Goal: Information Seeking & Learning: Learn about a topic

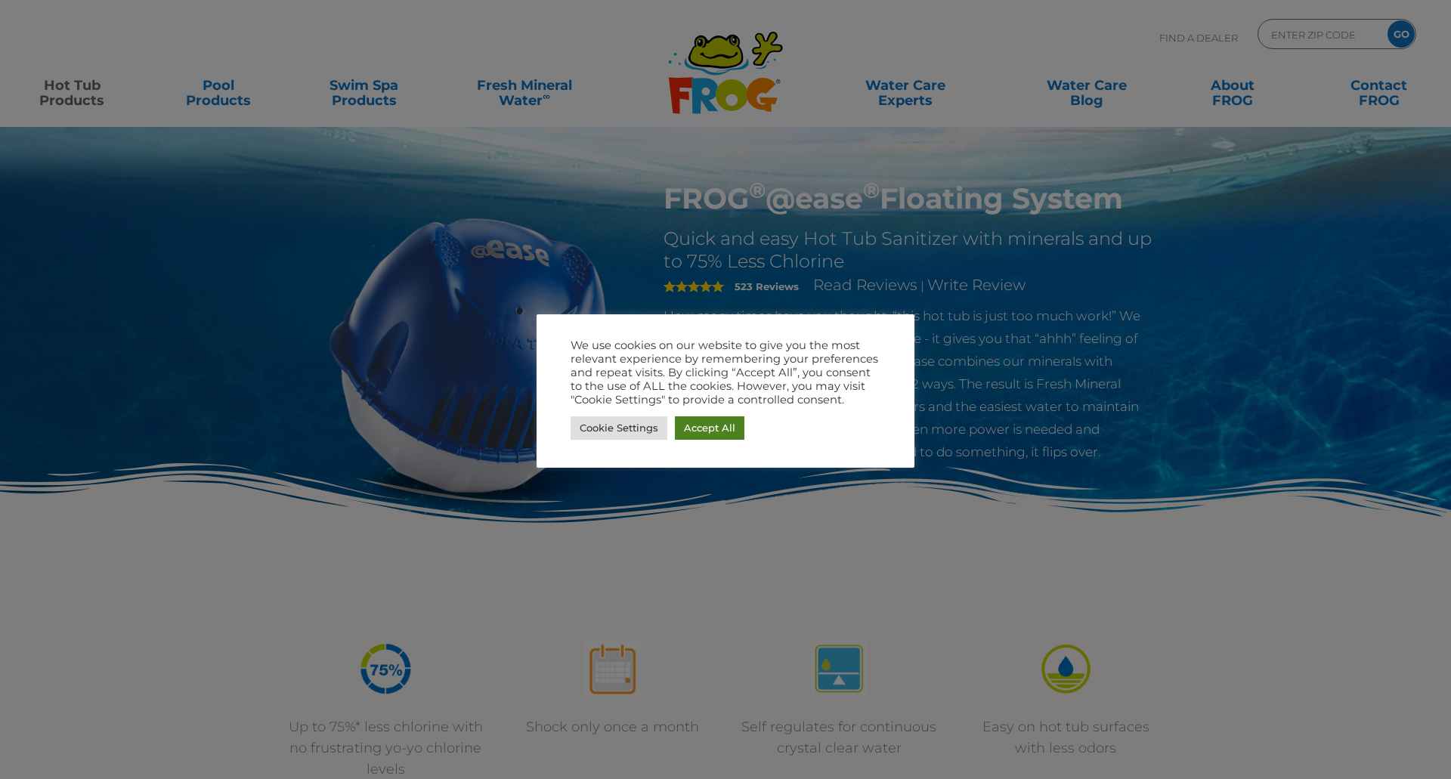
click at [719, 426] on link "Accept All" at bounding box center [710, 428] width 70 height 23
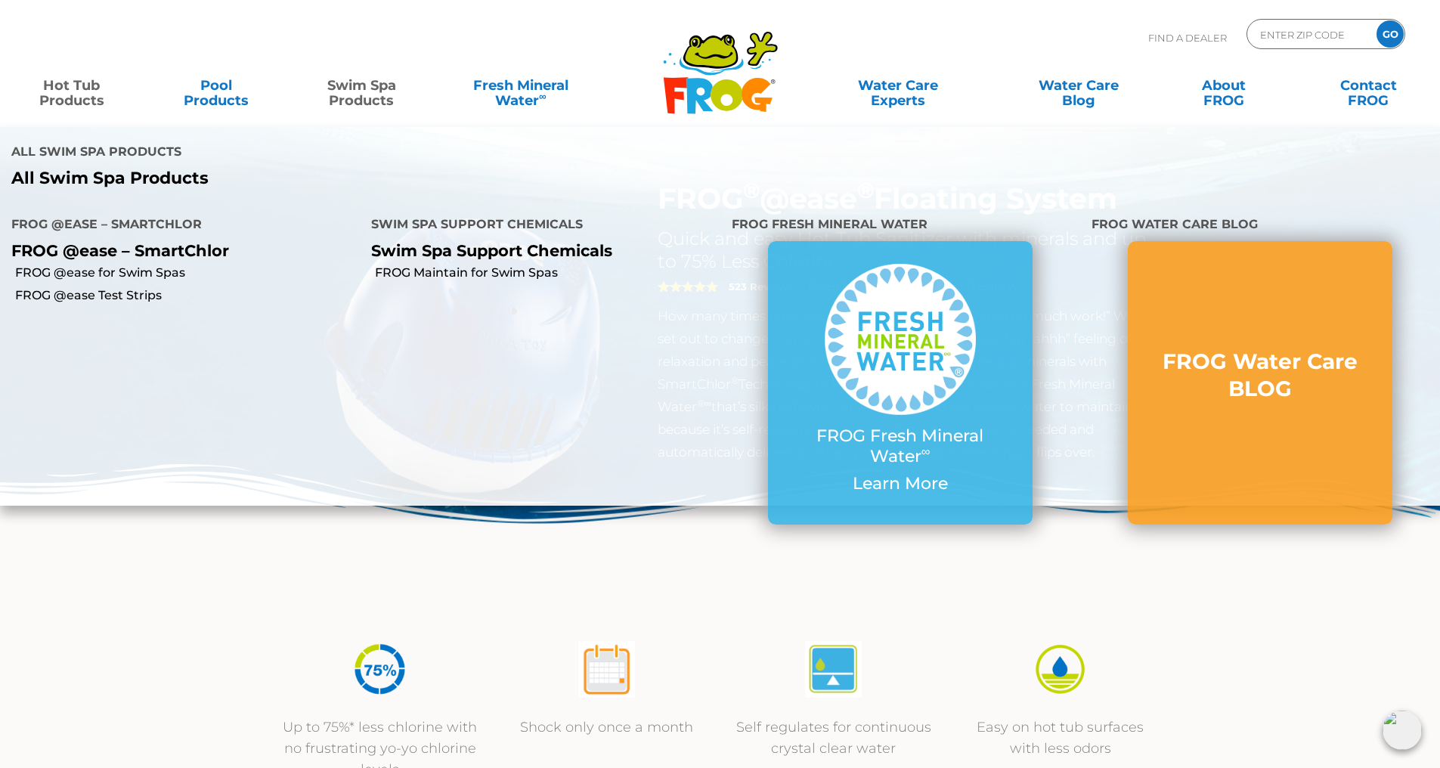
click at [354, 99] on link "Swim Spa Products" at bounding box center [361, 85] width 113 height 30
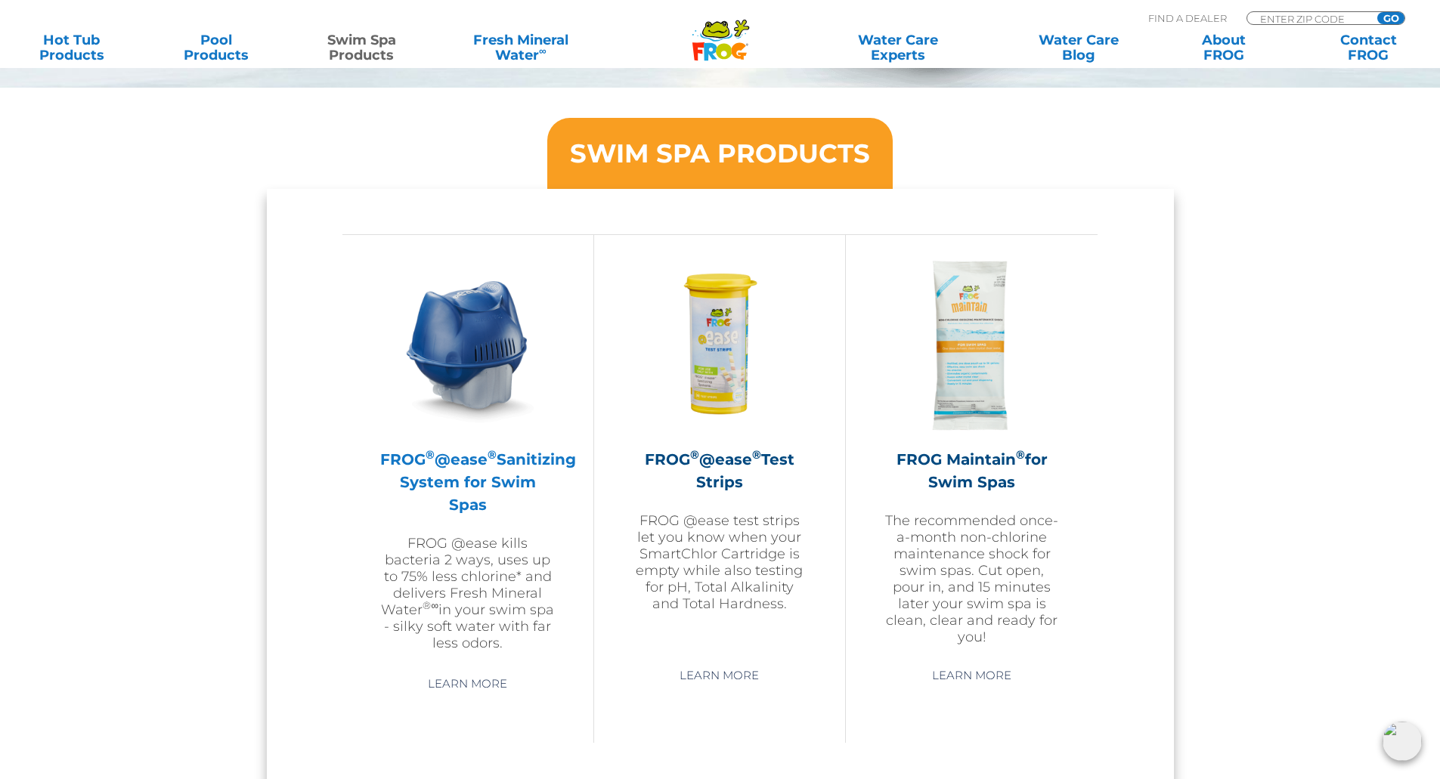
scroll to position [1210, 0]
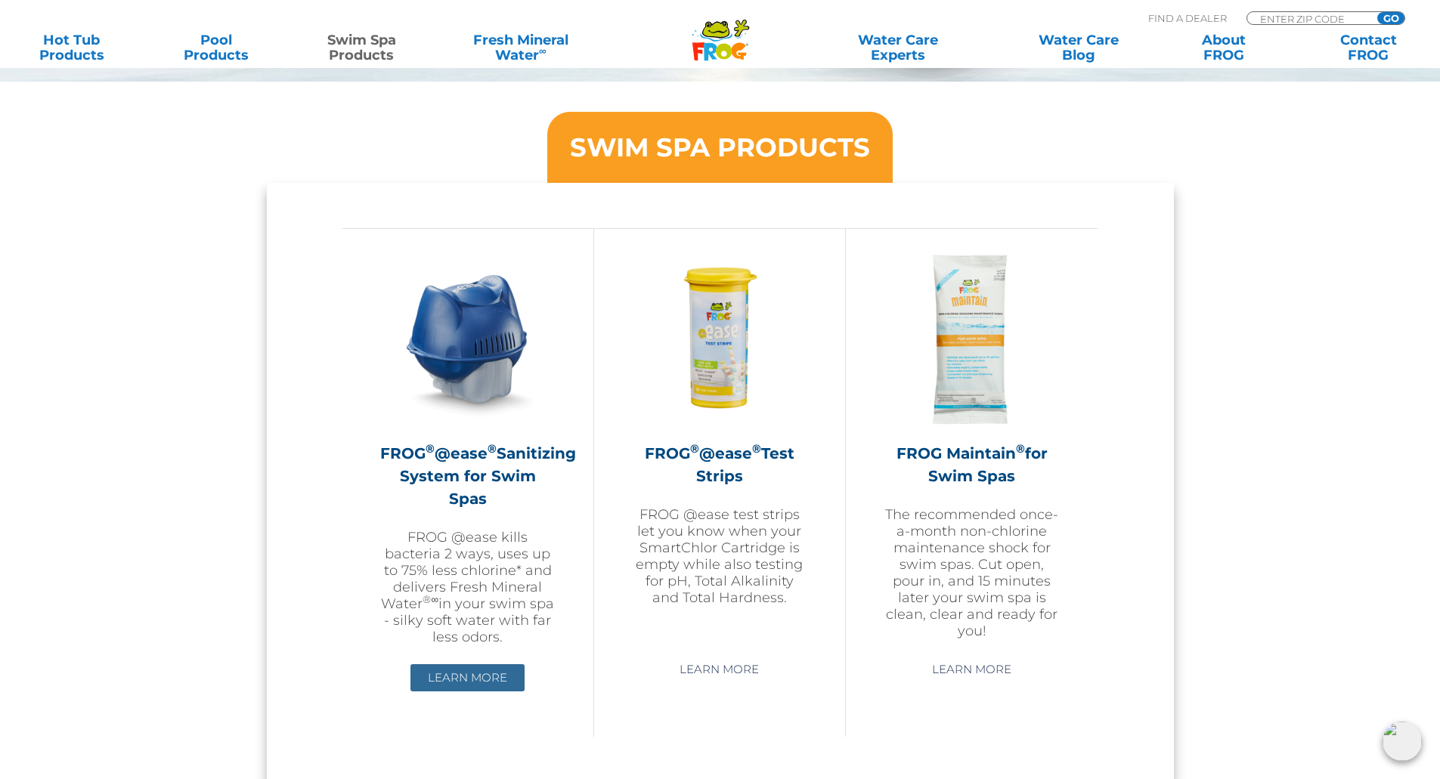
click at [487, 675] on link "Learn More" at bounding box center [467, 677] width 114 height 27
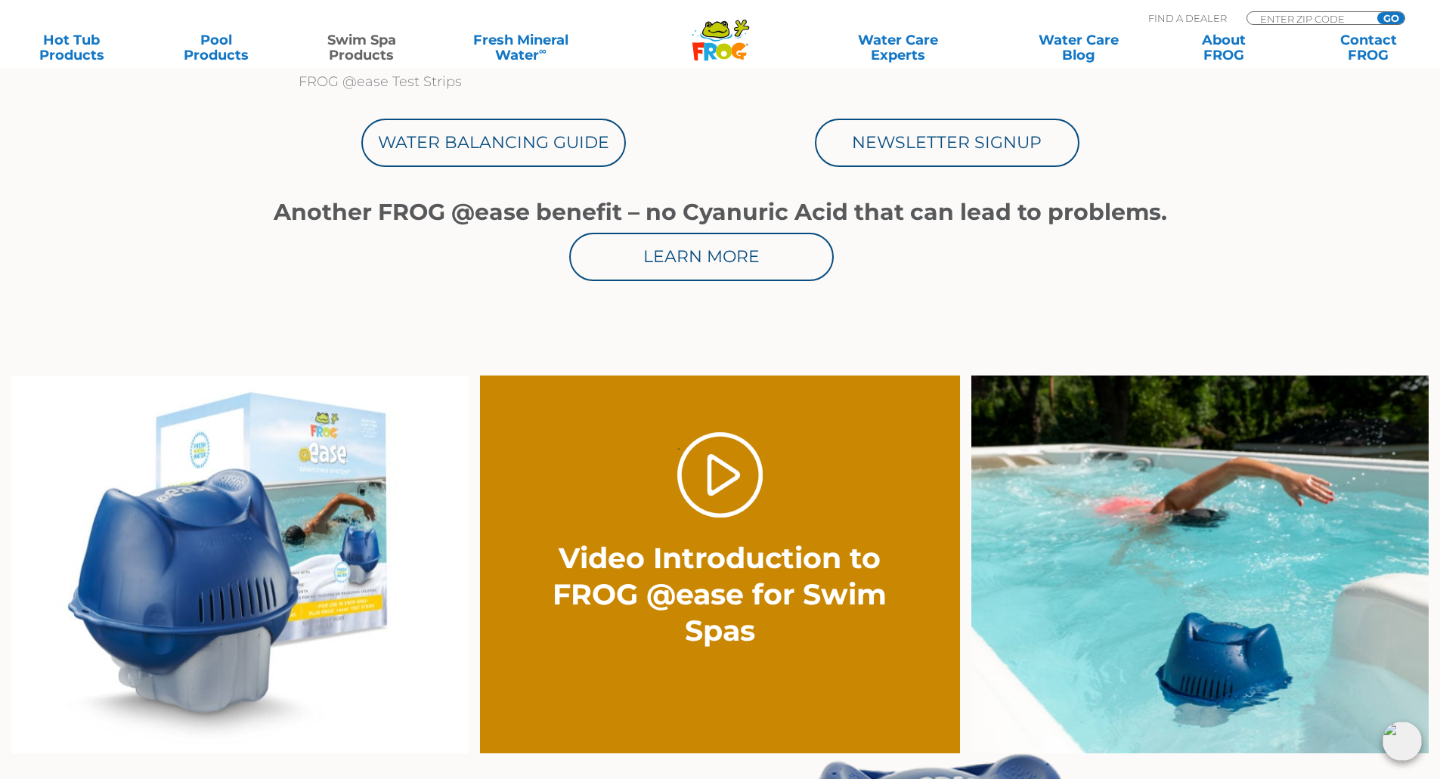
scroll to position [907, 0]
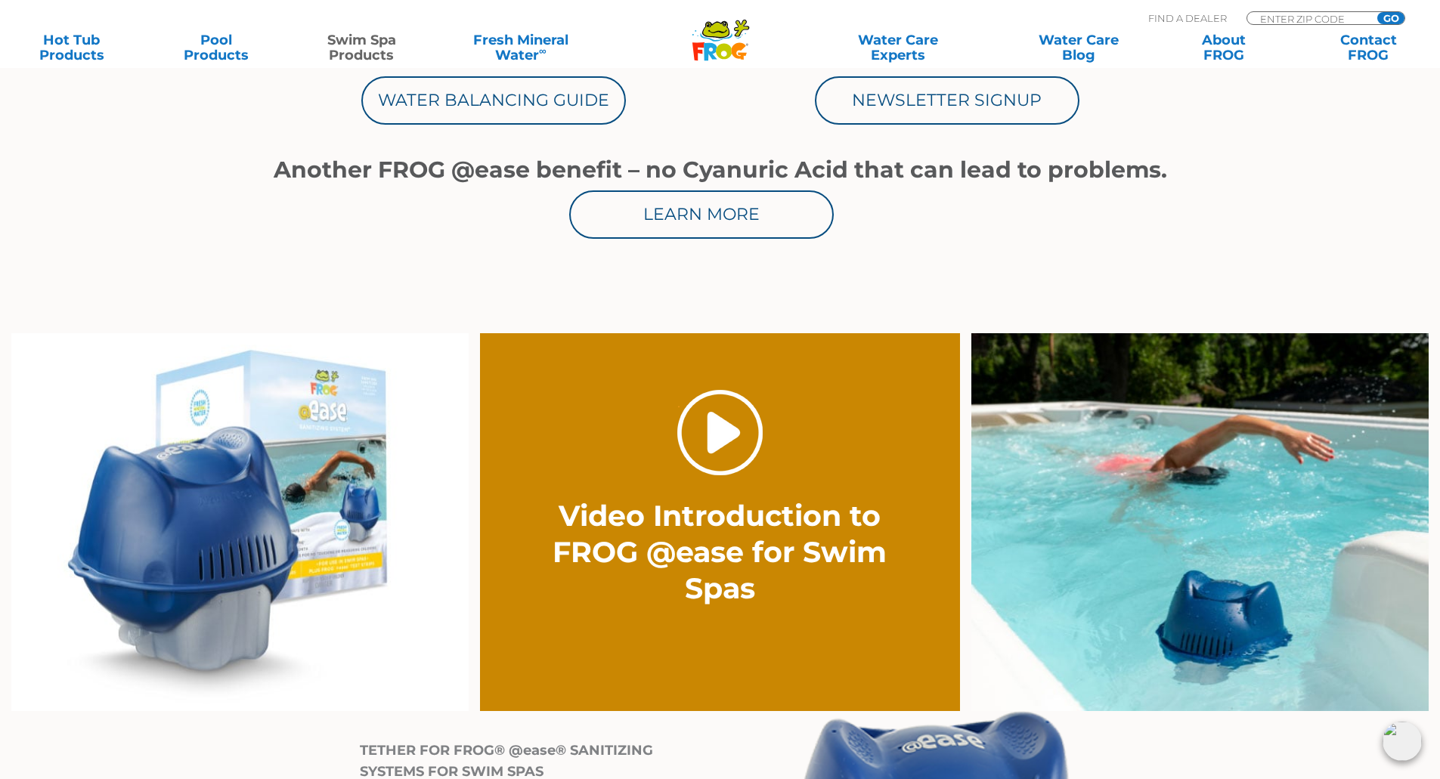
click at [730, 441] on link "." at bounding box center [719, 432] width 85 height 85
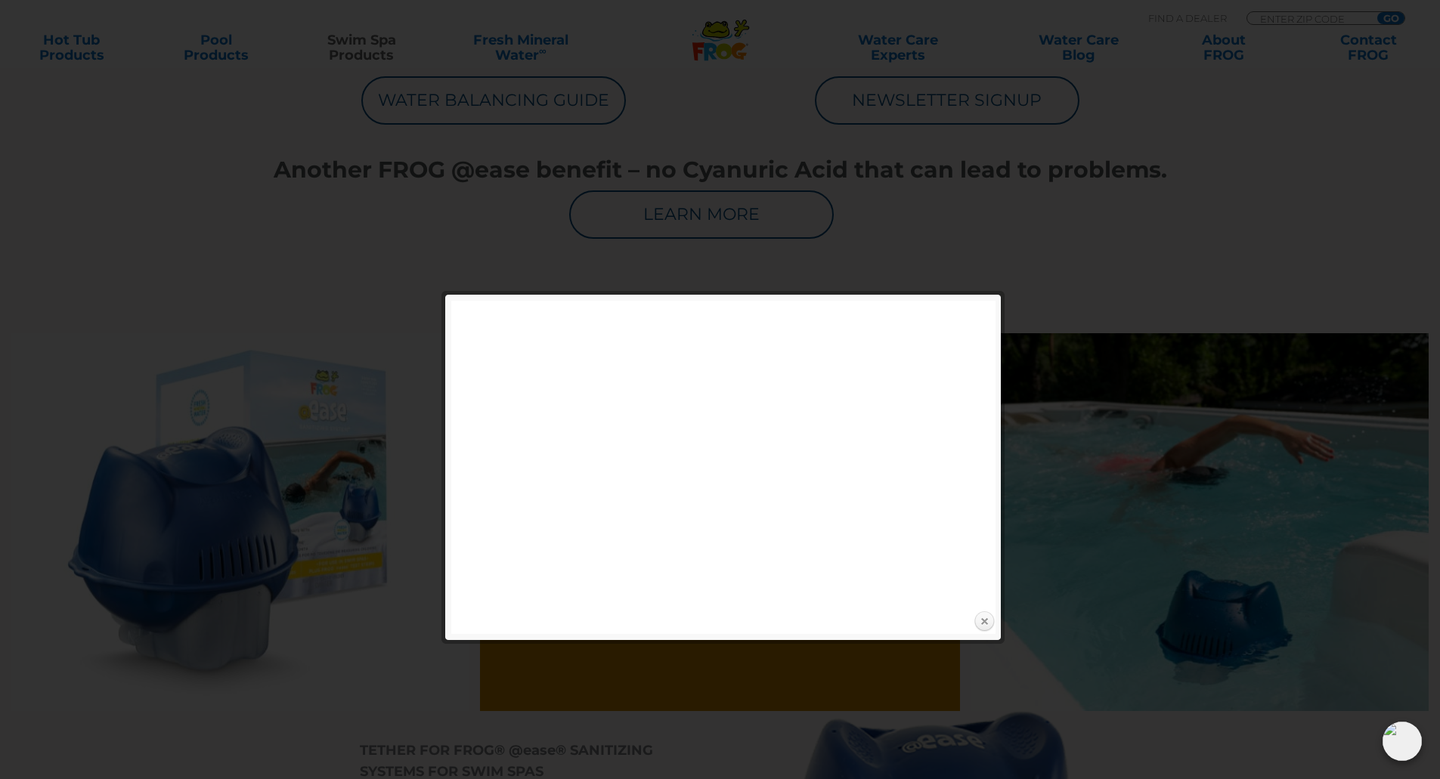
click at [983, 619] on link "Close" at bounding box center [984, 622] width 23 height 23
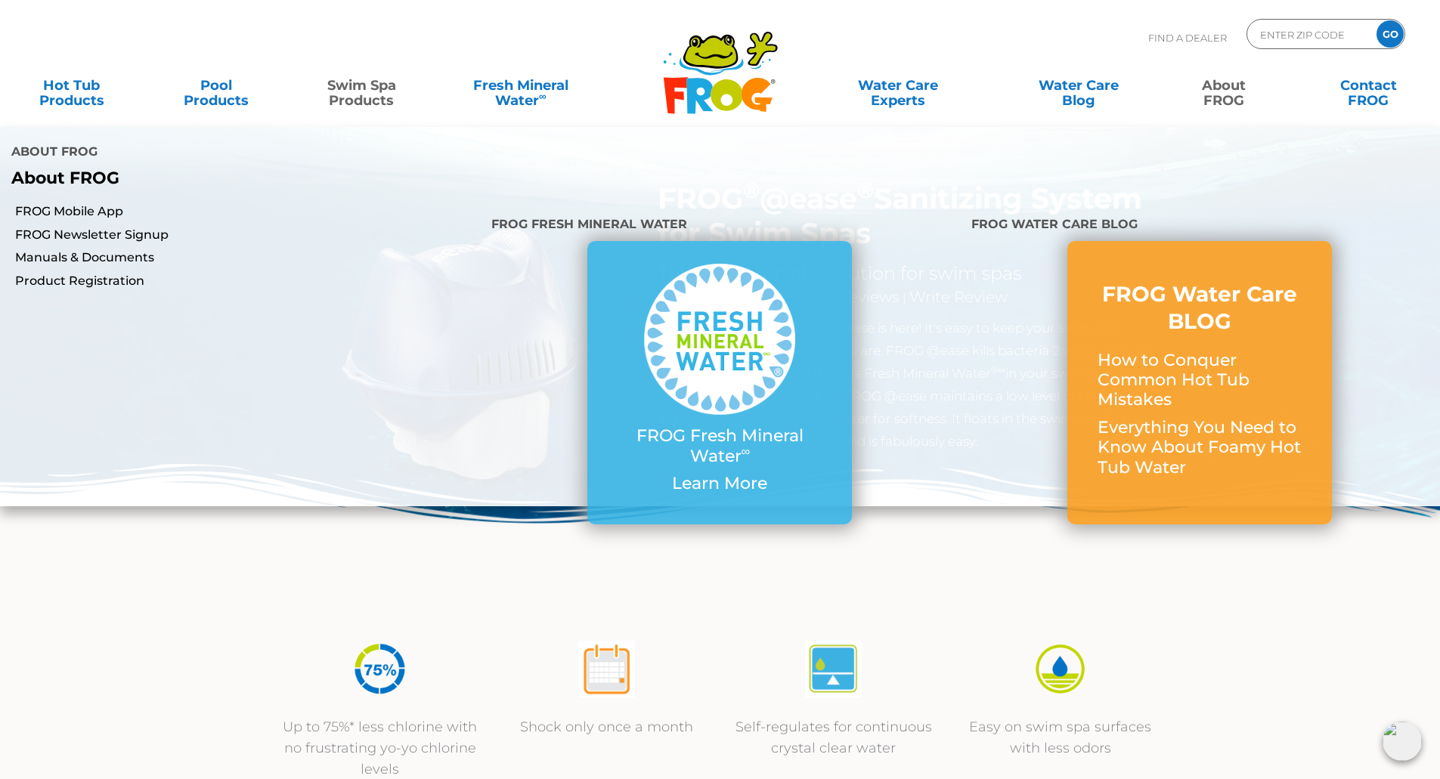
click at [1228, 98] on link "About FROG" at bounding box center [1223, 85] width 113 height 30
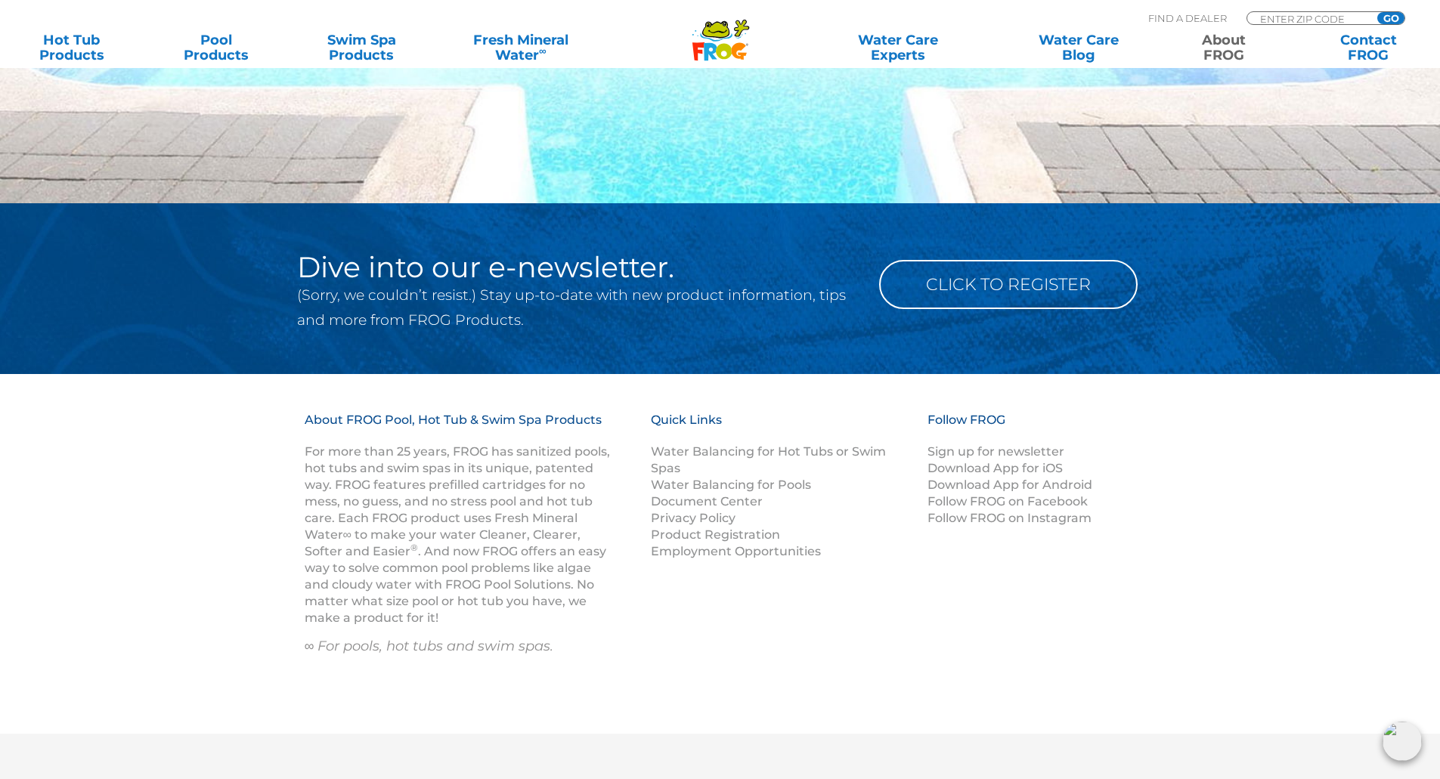
scroll to position [2657, 0]
